Goal: Complete application form: Complete application form

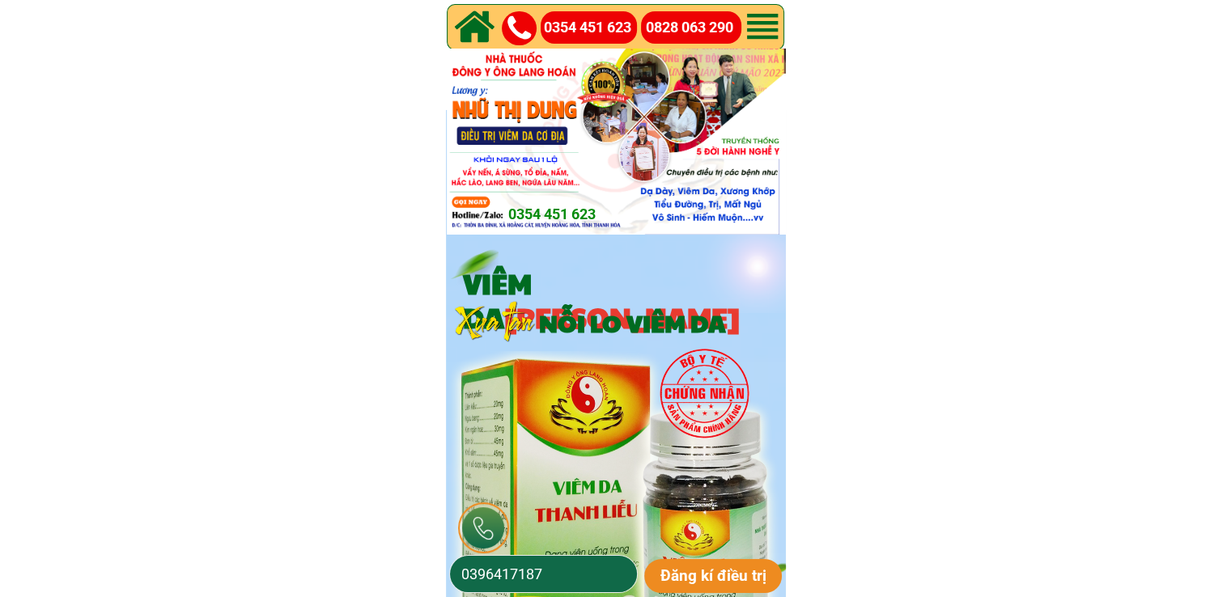
click at [593, 564] on input "0396417187" at bounding box center [543, 574] width 172 height 36
click at [593, 565] on input "0396417187" at bounding box center [543, 574] width 172 height 36
paste input "985670326"
click at [459, 568] on input "985670326" at bounding box center [543, 574] width 172 height 36
type input "0985670326"
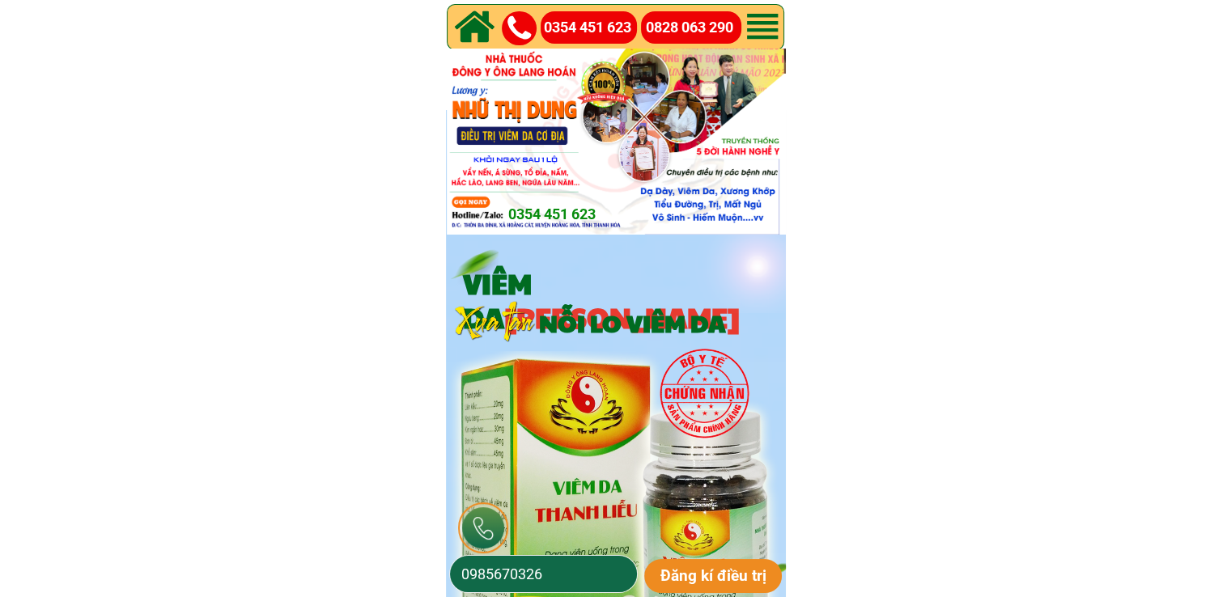
click at [715, 572] on p "Đăng kí điều trị" at bounding box center [713, 576] width 138 height 34
click at [574, 567] on input "0985670326" at bounding box center [543, 574] width 172 height 36
type input "0397422550"
click at [712, 564] on p "Đăng kí điều trị" at bounding box center [713, 576] width 138 height 34
